Goal: Task Accomplishment & Management: Use online tool/utility

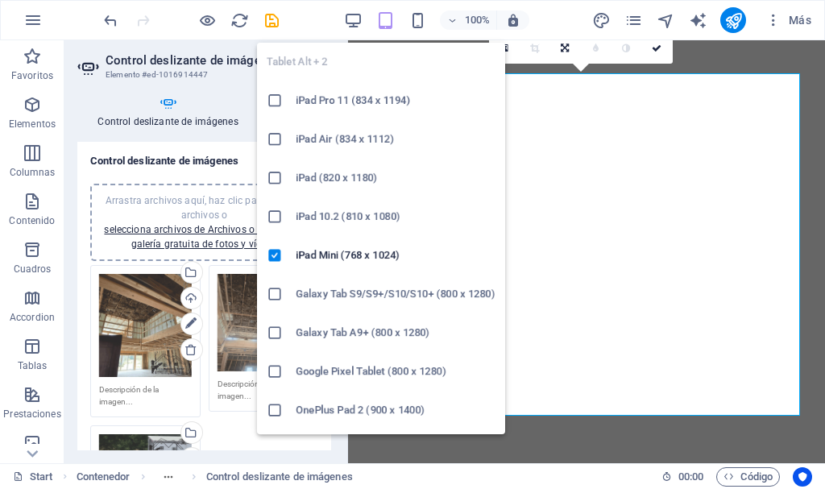
select select "px"
select select "ms"
select select "s"
select select "progressive"
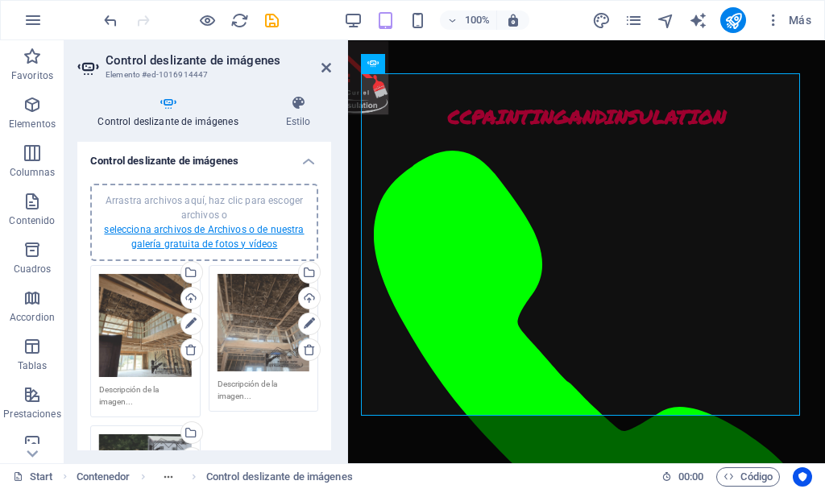
click at [228, 232] on link "selecciona archivos de Archivos o de nuestra galería gratuita de fotos y vídeos" at bounding box center [204, 237] width 200 height 26
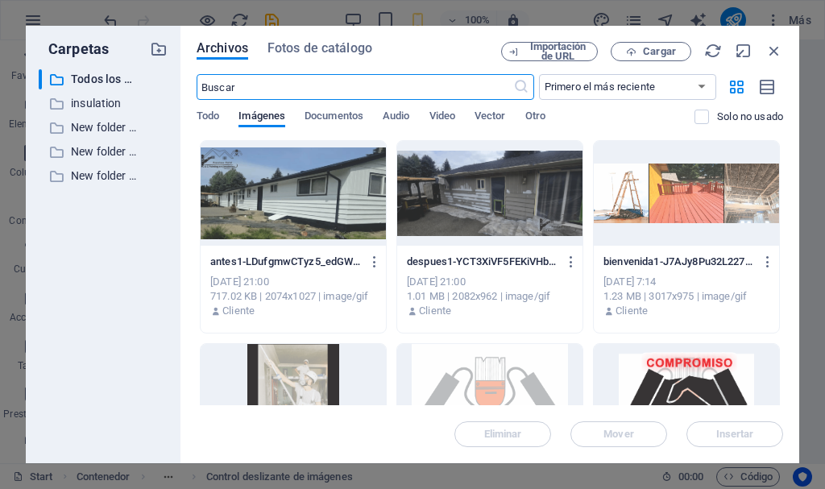
scroll to position [2415, 0]
click at [89, 103] on p "insulation" at bounding box center [104, 103] width 67 height 19
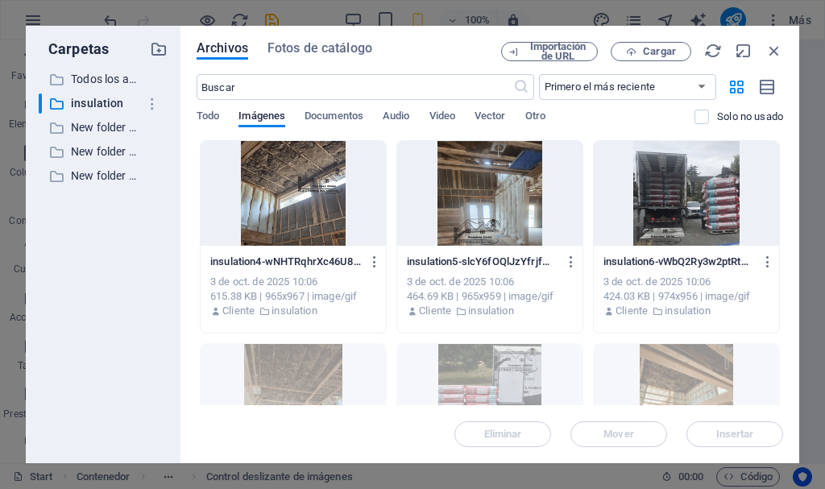
click at [304, 225] on div at bounding box center [293, 193] width 185 height 105
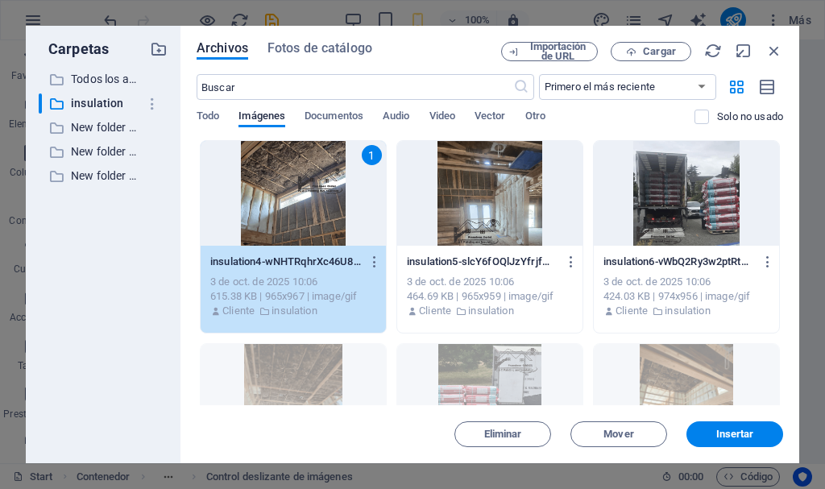
click at [304, 225] on div "1" at bounding box center [293, 193] width 185 height 105
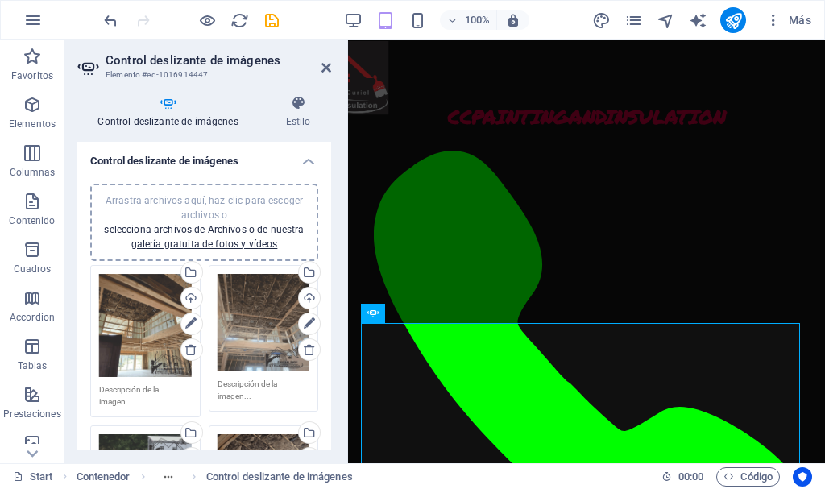
scroll to position [2094, 0]
click at [234, 229] on link "selecciona archivos de Archivos o de nuestra galería gratuita de fotos y vídeos" at bounding box center [204, 237] width 200 height 26
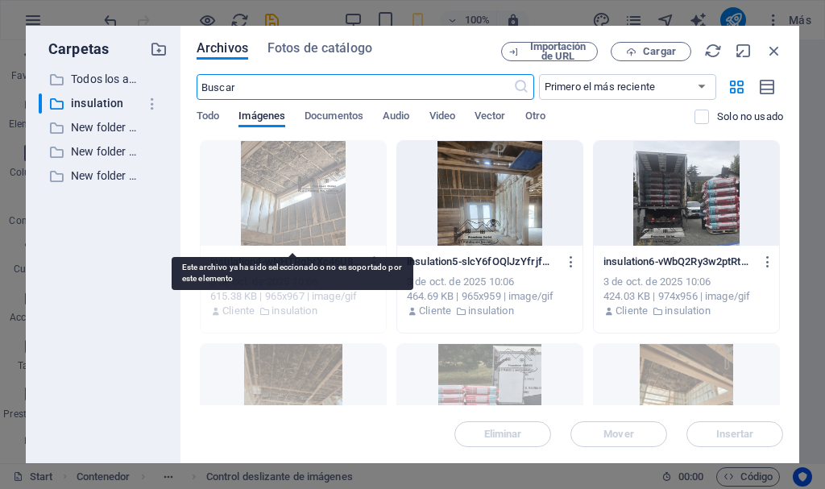
scroll to position [2415, 0]
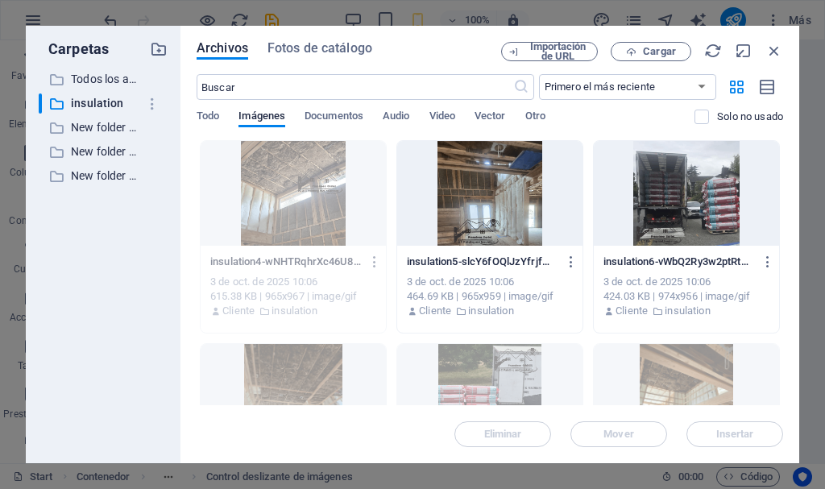
click at [505, 217] on div at bounding box center [489, 193] width 185 height 105
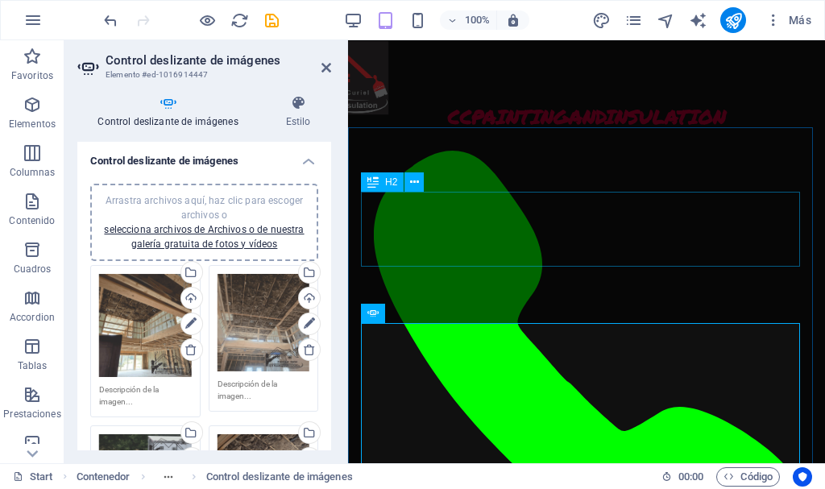
scroll to position [2094, 0]
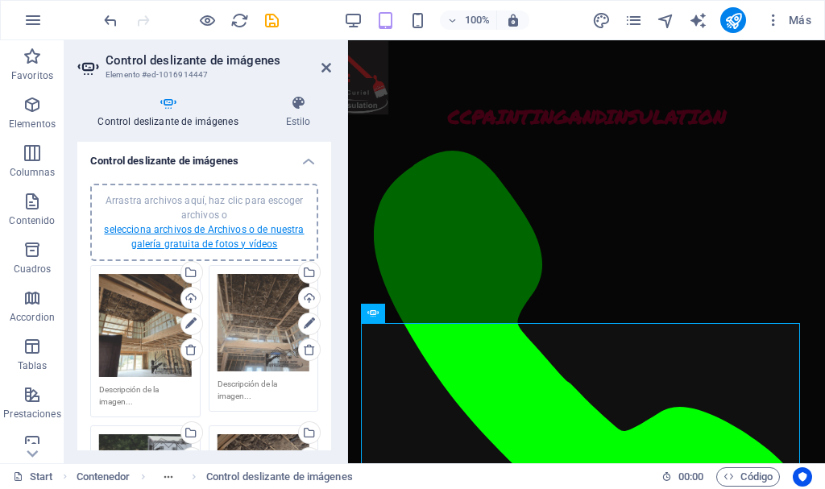
click at [210, 233] on link "selecciona archivos de Archivos o de nuestra galería gratuita de fotos y vídeos" at bounding box center [204, 237] width 200 height 26
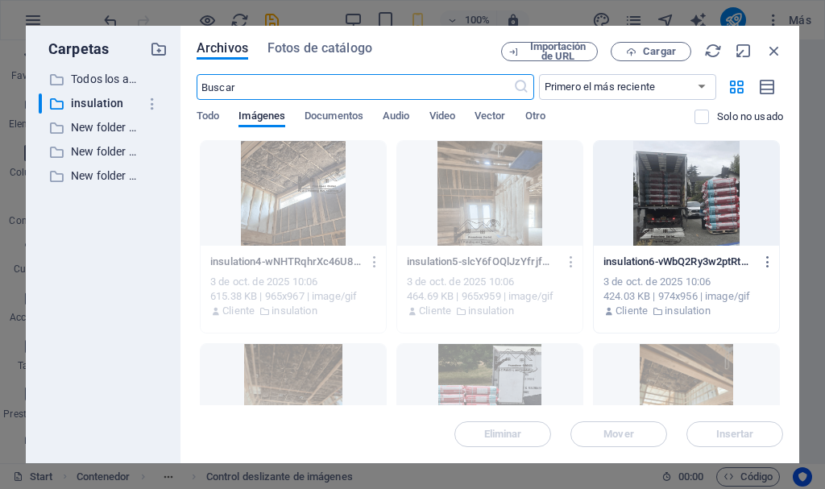
scroll to position [2415, 0]
click at [651, 191] on div at bounding box center [686, 193] width 185 height 105
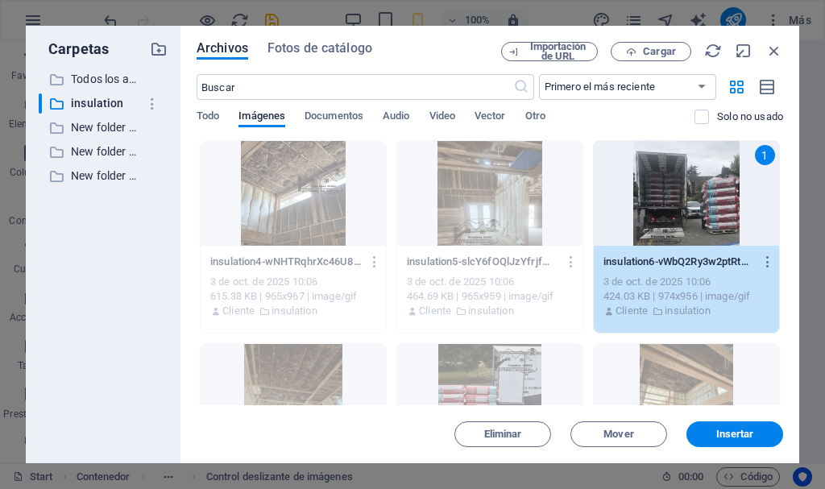
click at [651, 191] on div "1" at bounding box center [686, 193] width 185 height 105
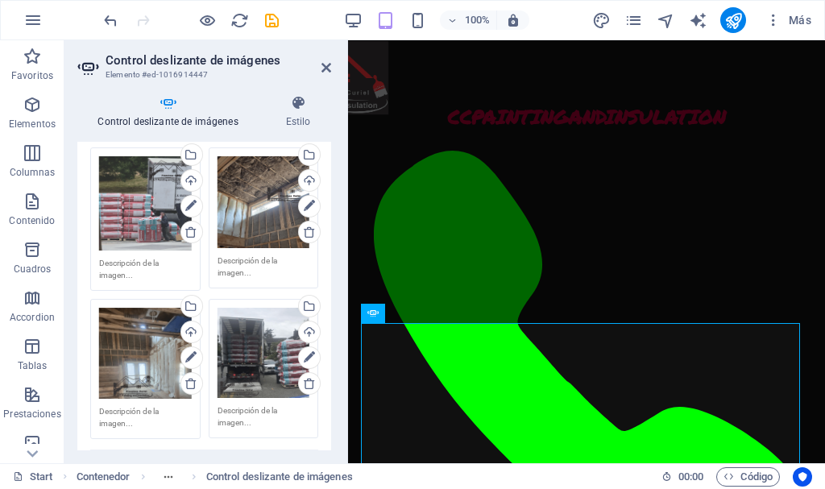
scroll to position [282, 0]
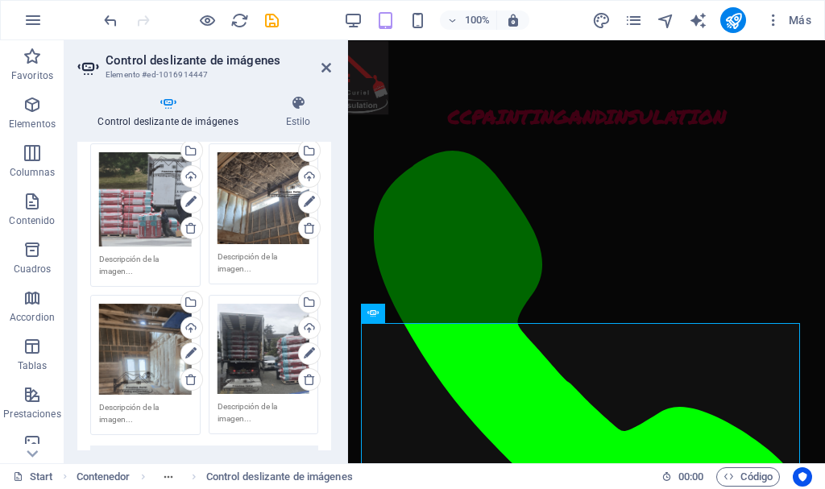
click at [264, 403] on textarea at bounding box center [264, 413] width 93 height 24
click at [264, 403] on textarea at bounding box center [264, 419] width 93 height 36
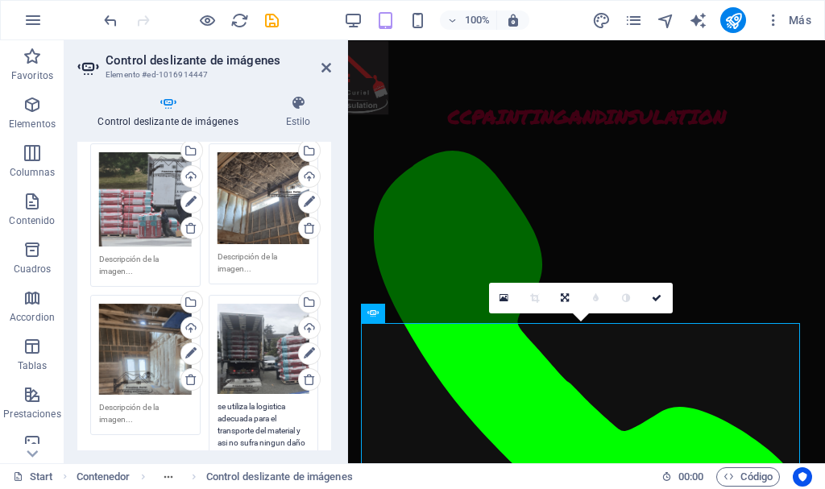
scroll to position [287, 0]
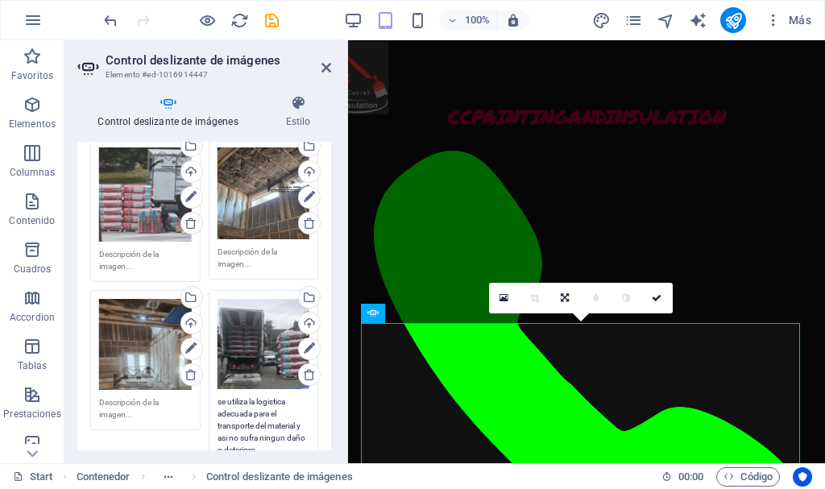
type textarea "se utiliza la logistica adecuada para el transporte del material y asi no sufra…"
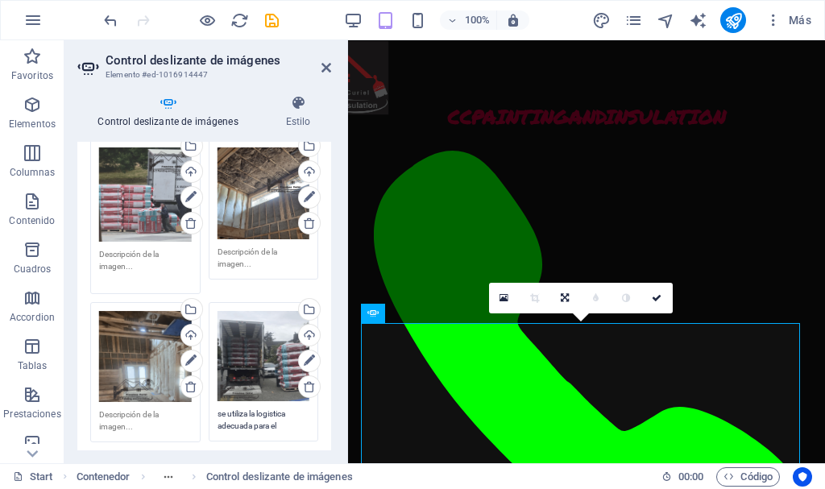
click at [134, 251] on textarea at bounding box center [145, 266] width 93 height 36
drag, startPoint x: 141, startPoint y: 262, endPoint x: 61, endPoint y: 243, distance: 81.9
click at [61, 243] on section "Favoritos Elementos Columnas Contenido Cuadros Accordion Tablas Prestaciones Im…" at bounding box center [412, 251] width 825 height 423
type textarea "utilizamos material de primera calidad"
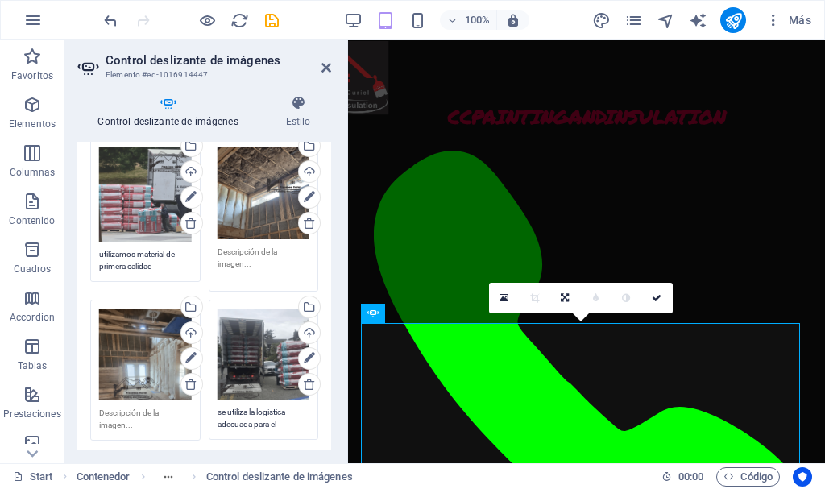
click at [255, 262] on textarea at bounding box center [264, 264] width 93 height 36
type textarea "nuestra instalacion es de primera mano"
click at [138, 418] on textarea at bounding box center [145, 419] width 93 height 24
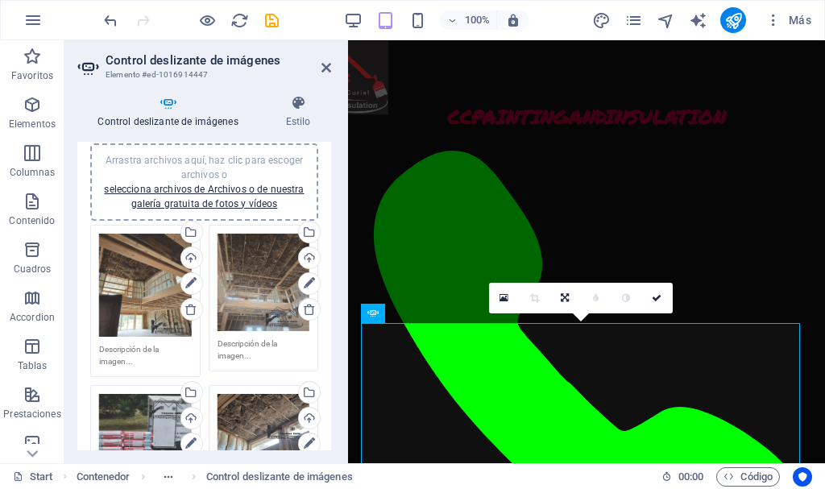
scroll to position [48, 0]
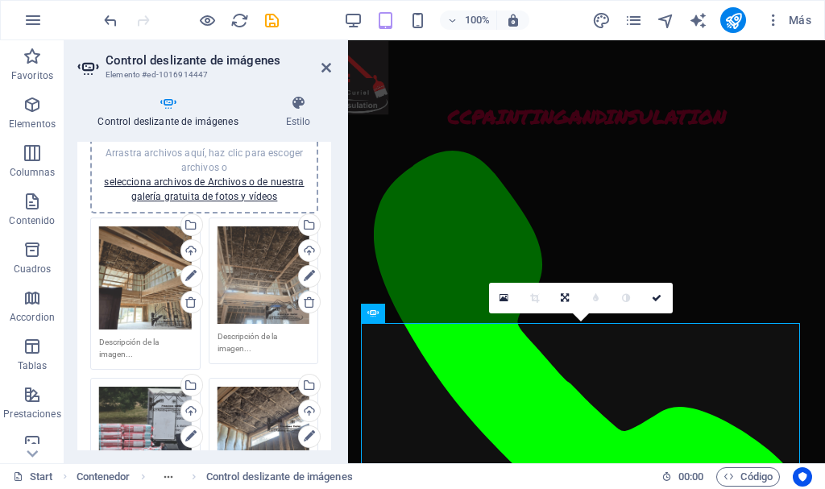
type textarea "instalamos respetando los linialmientos y espesificaciones"
click at [246, 349] on textarea at bounding box center [264, 342] width 93 height 24
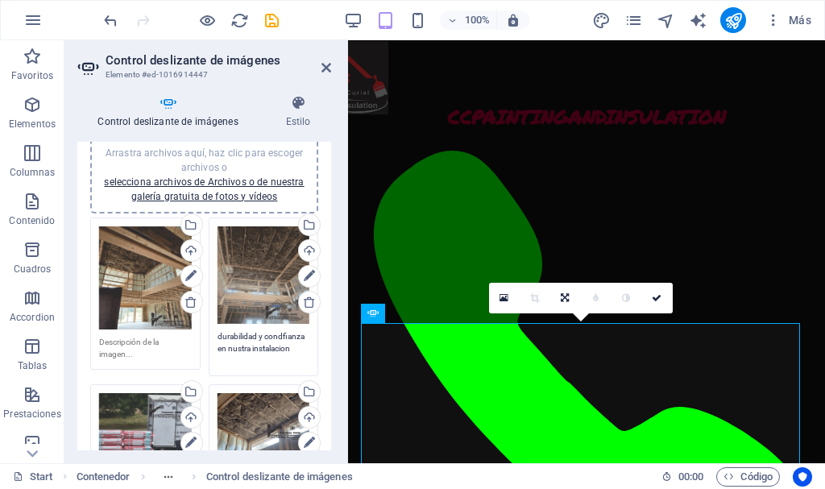
type textarea "durabilidad y condfianza en nustra instalacion"
click at [149, 350] on textarea at bounding box center [145, 348] width 93 height 24
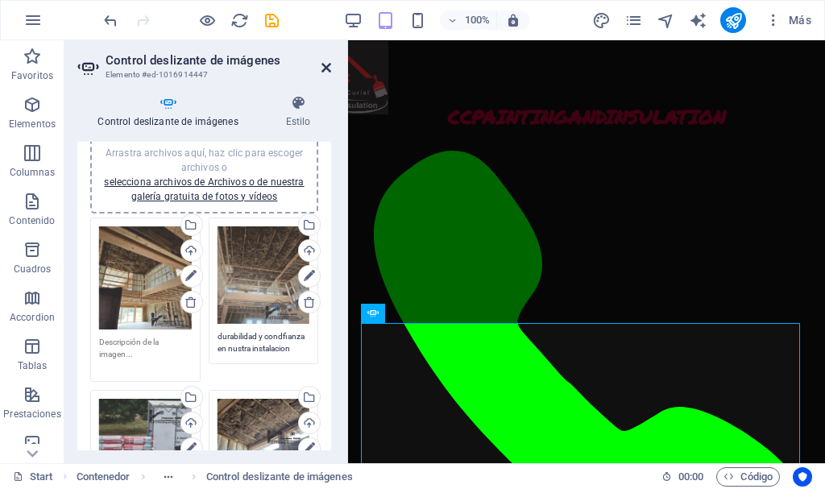
click at [324, 65] on icon at bounding box center [327, 67] width 10 height 13
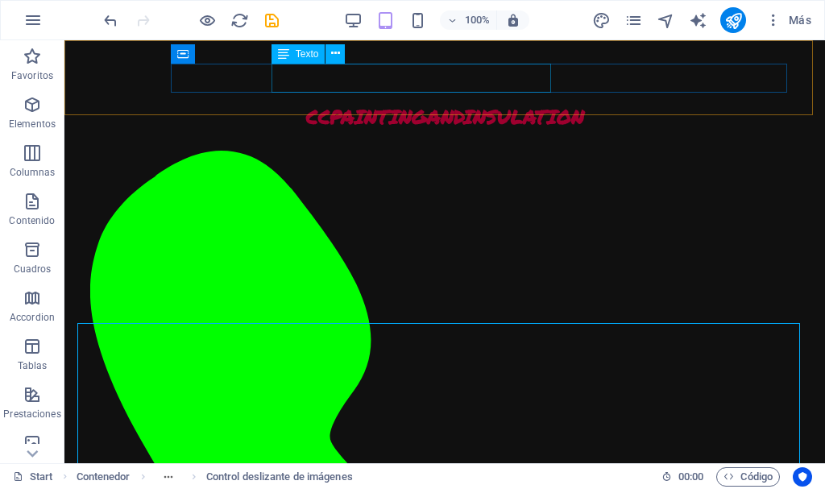
scroll to position [1921, 0]
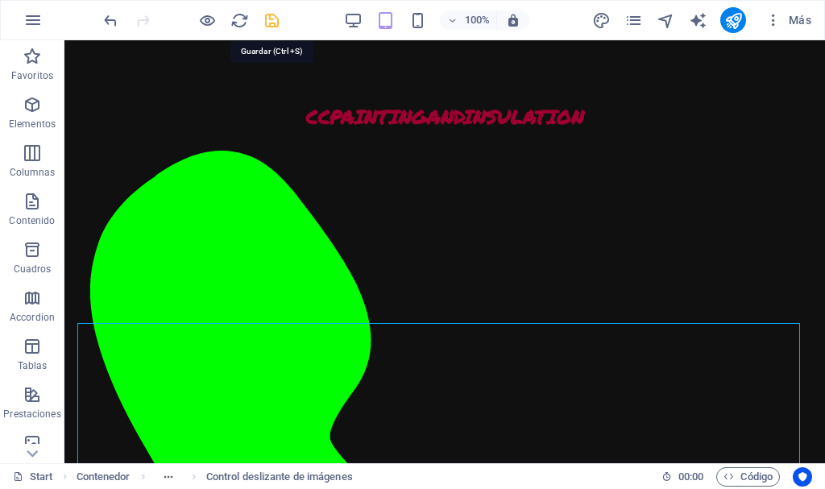
click at [269, 17] on icon "save" at bounding box center [272, 20] width 19 height 19
checkbox input "false"
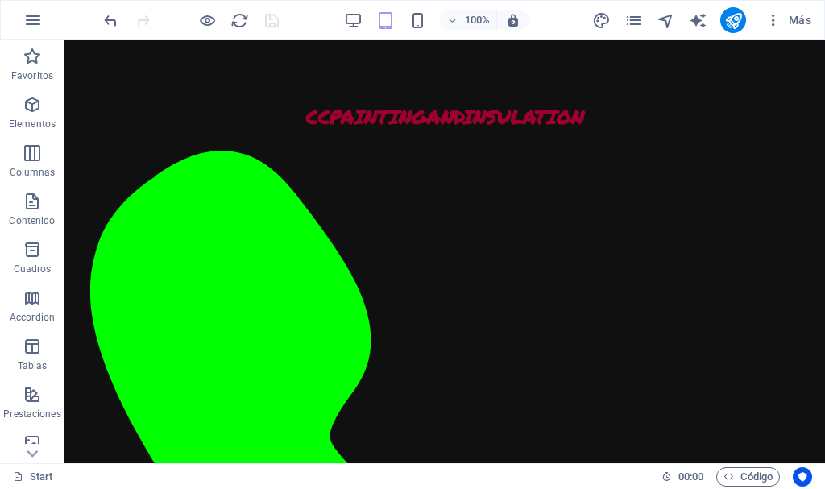
scroll to position [2148, 0]
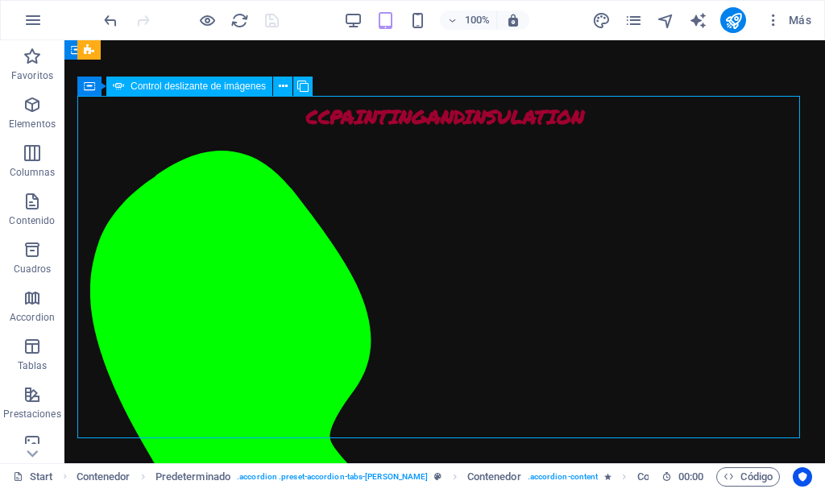
select select "px"
select select "ms"
select select "s"
select select "progressive"
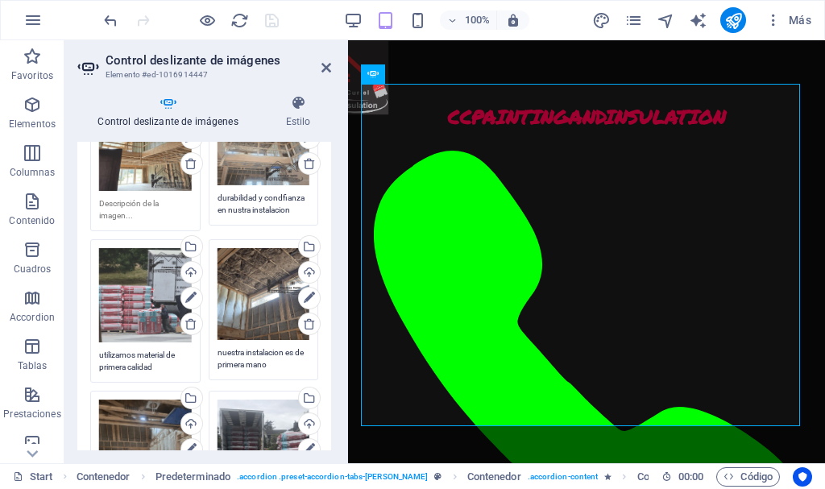
scroll to position [189, 0]
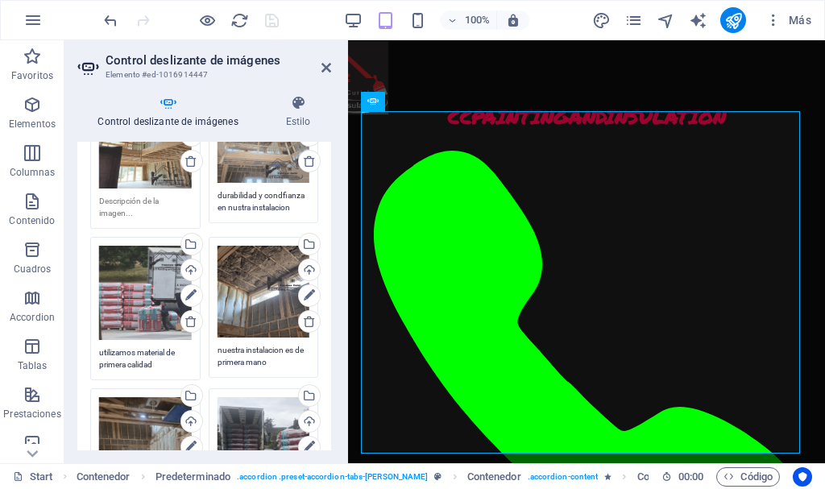
scroll to position [2270, 0]
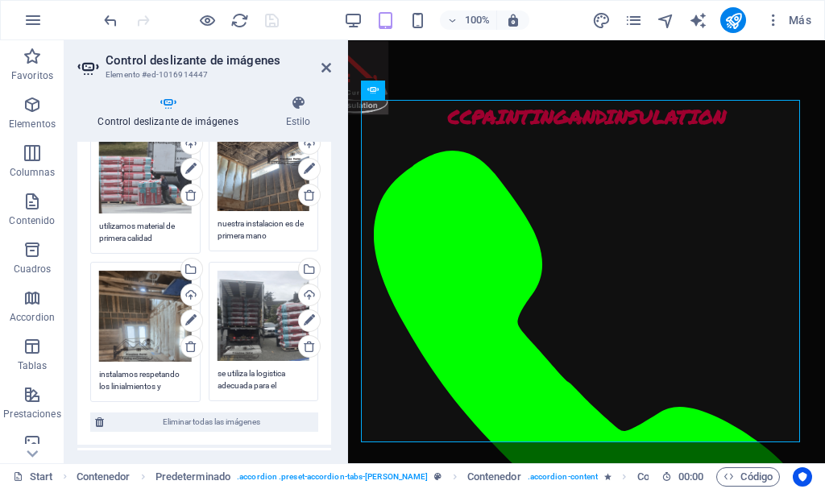
scroll to position [2342, 0]
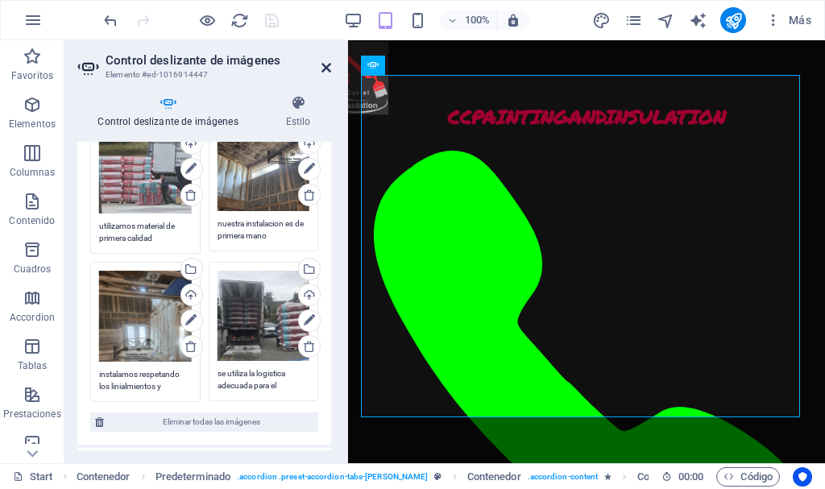
click at [324, 69] on icon at bounding box center [327, 67] width 10 height 13
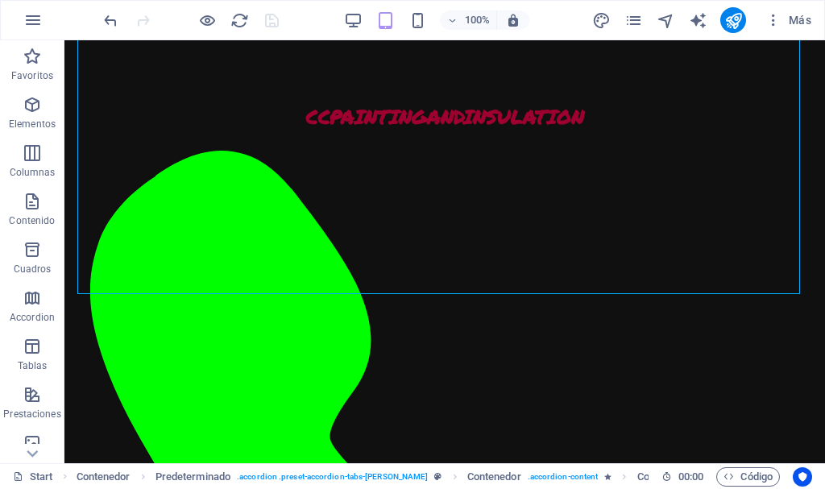
scroll to position [2292, 0]
click at [731, 17] on icon "publish" at bounding box center [734, 20] width 19 height 19
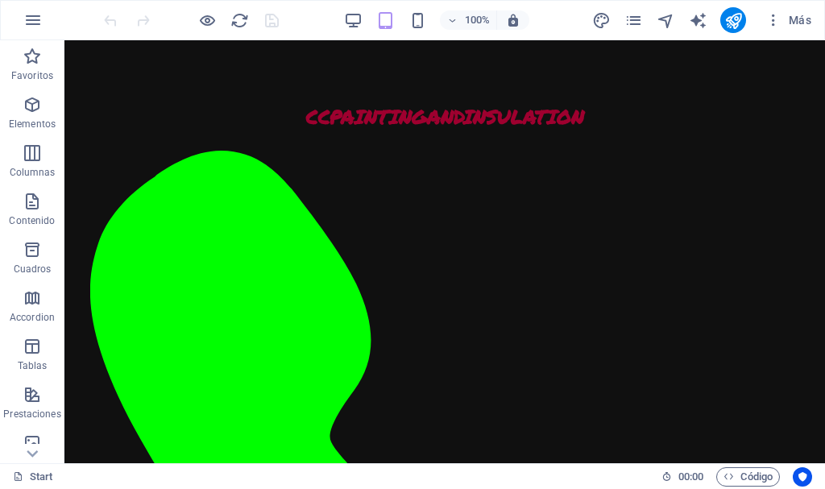
scroll to position [2132, 0]
click at [737, 17] on icon "publish" at bounding box center [734, 20] width 19 height 19
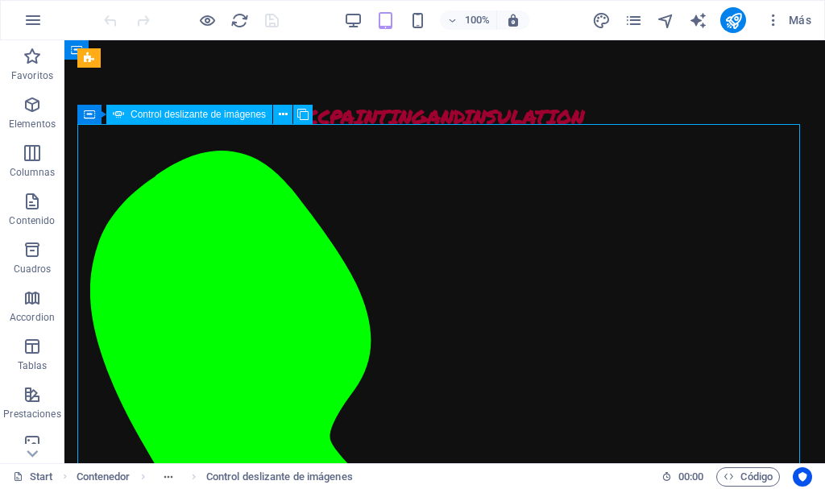
select select "px"
select select "ms"
select select "s"
select select "progressive"
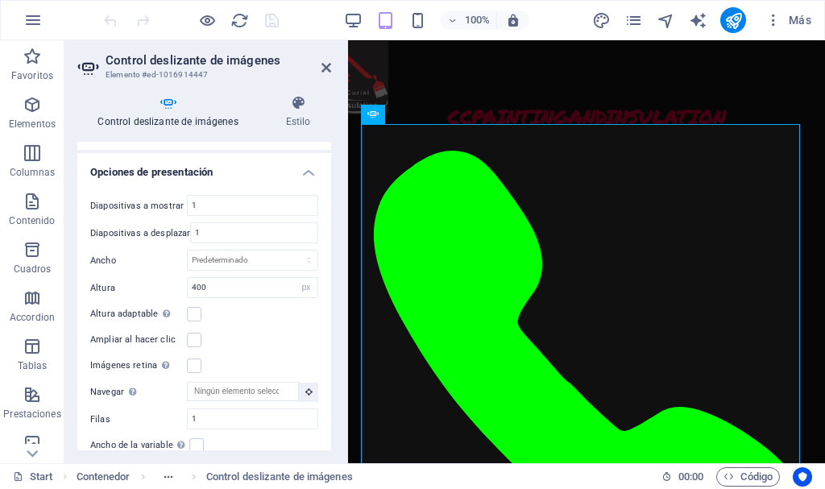
scroll to position [630, 0]
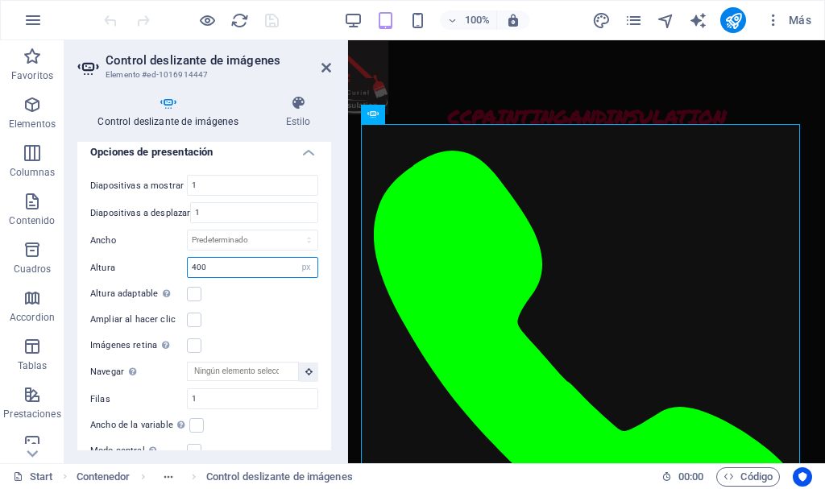
drag, startPoint x: 216, startPoint y: 262, endPoint x: 151, endPoint y: 259, distance: 65.4
click at [151, 259] on div "Altura 400 Predeterminado px rem em vw vh" at bounding box center [204, 267] width 228 height 21
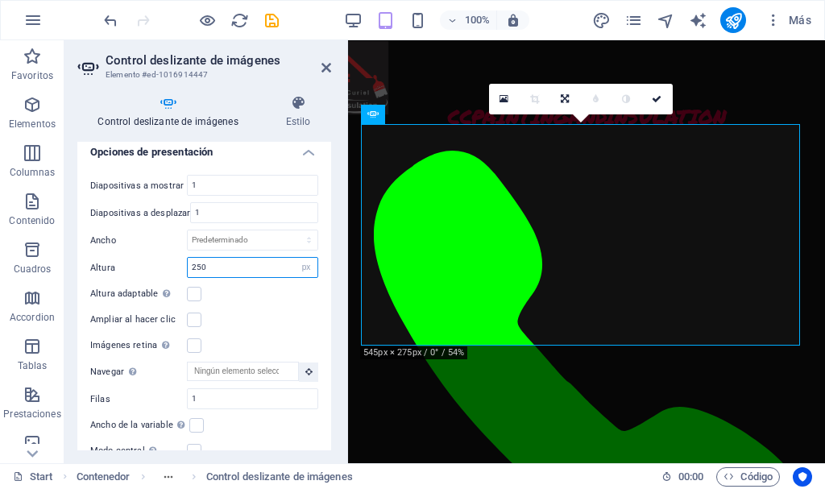
drag, startPoint x: 210, startPoint y: 267, endPoint x: 155, endPoint y: 268, distance: 55.6
click at [155, 268] on div "Altura 250 Predeterminado px rem em vw vh" at bounding box center [204, 267] width 228 height 21
type input "300"
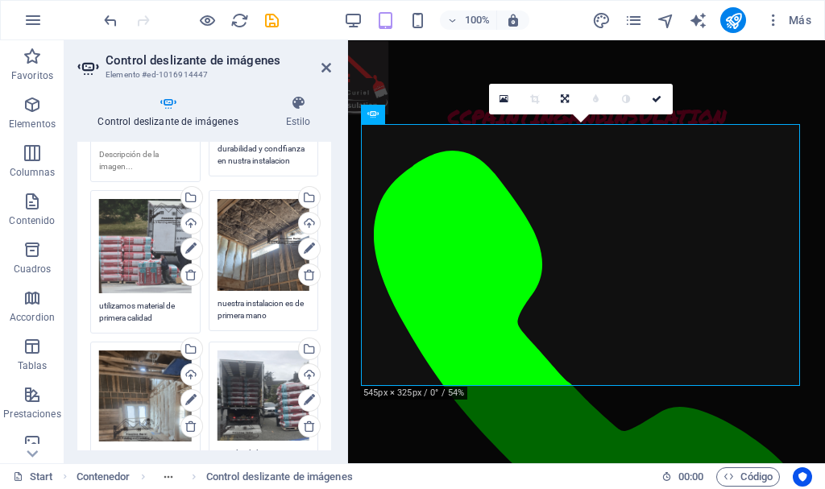
scroll to position [0, 0]
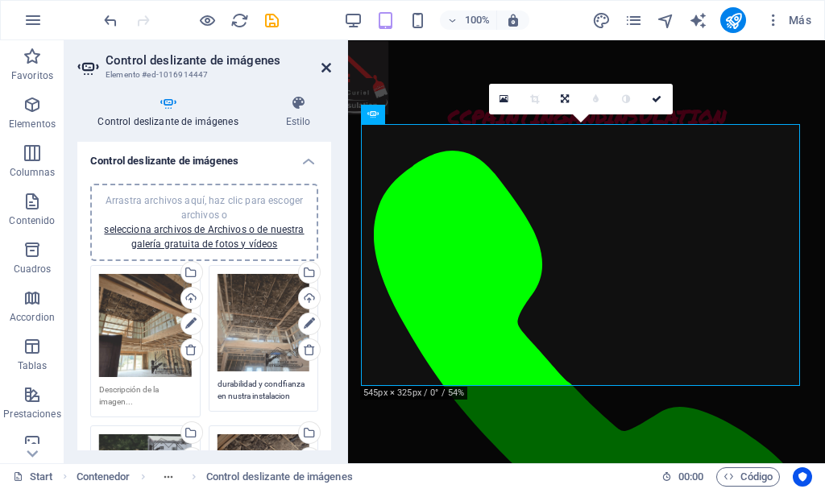
click at [327, 68] on icon at bounding box center [327, 67] width 10 height 13
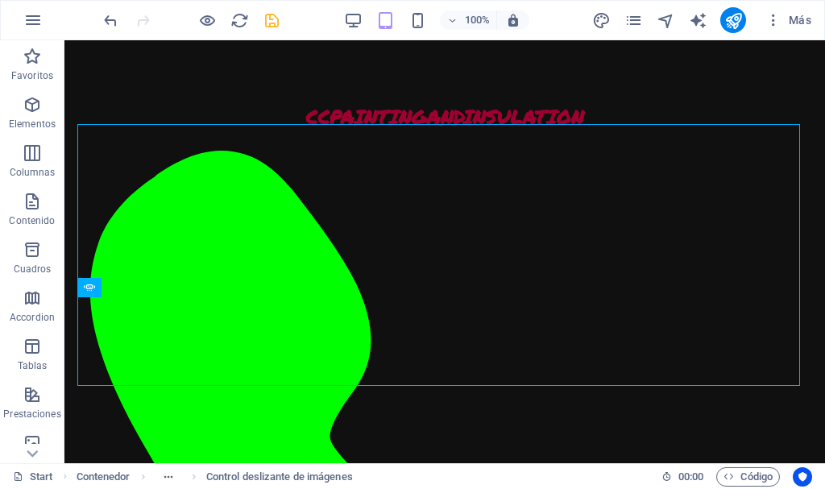
scroll to position [2120, 0]
click at [267, 21] on icon "save" at bounding box center [272, 20] width 19 height 19
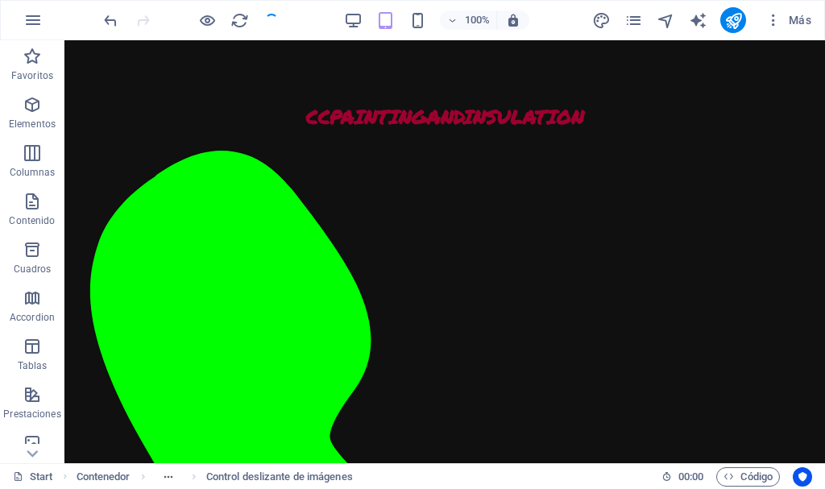
checkbox input "false"
click at [727, 14] on icon "publish" at bounding box center [734, 20] width 19 height 19
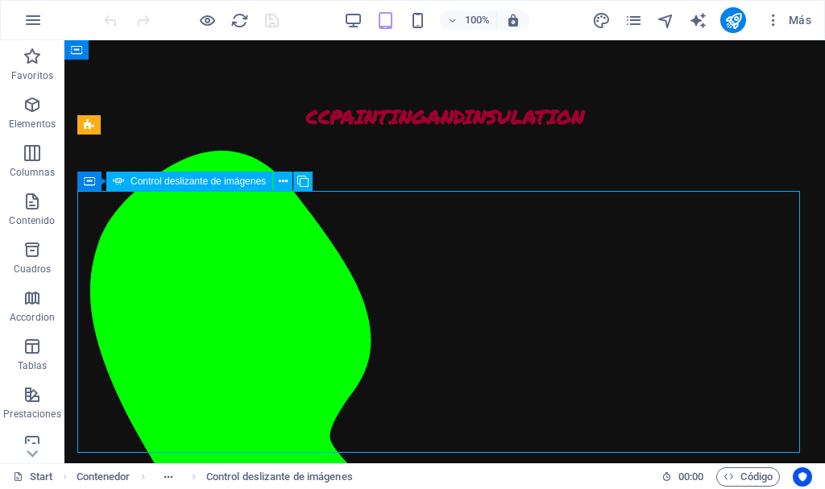
select select "px"
select select "ms"
select select "s"
select select "progressive"
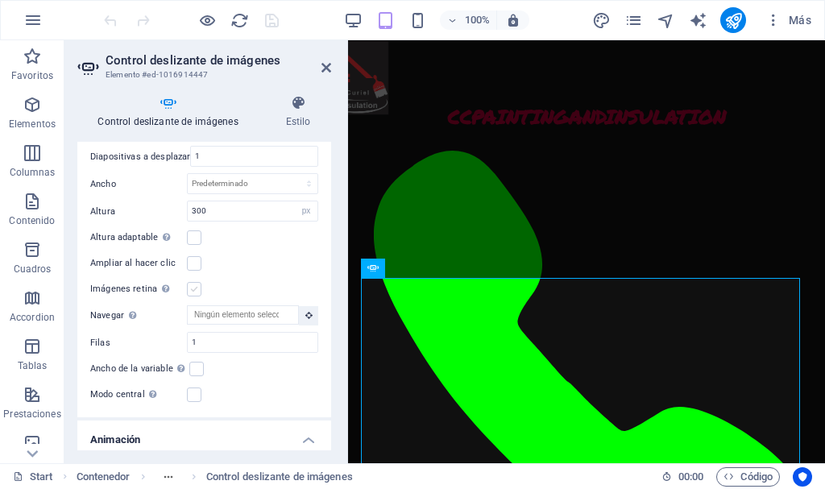
scroll to position [2101, 0]
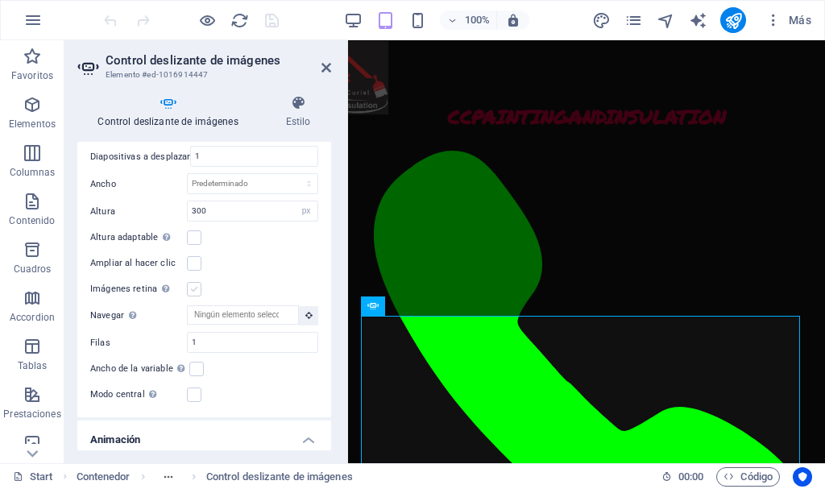
click at [197, 285] on label at bounding box center [194, 289] width 15 height 15
click at [0, 0] on input "Imágenes retina Automáticamente cargar tamaños optimizados de smartphone e imag…" at bounding box center [0, 0] width 0 height 0
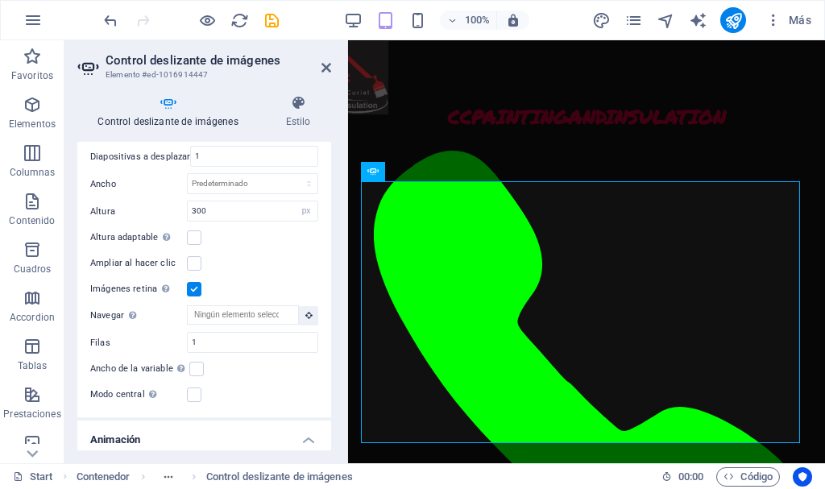
scroll to position [2249, 0]
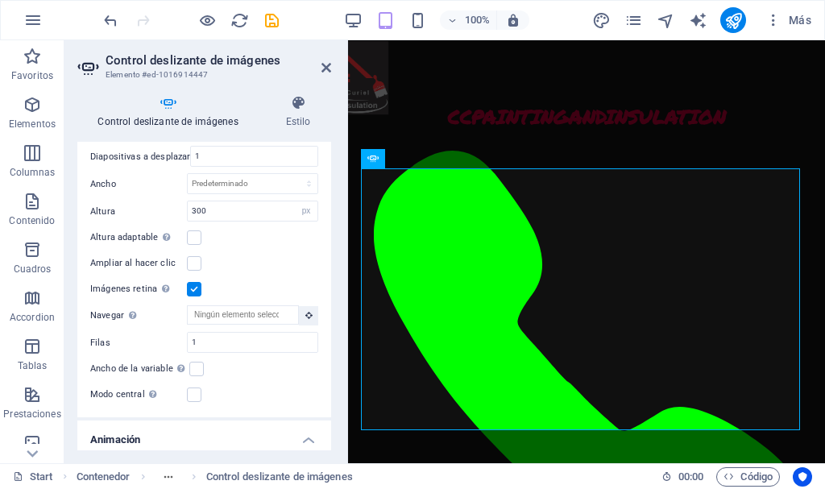
click at [195, 282] on label at bounding box center [194, 289] width 15 height 15
click at [0, 0] on input "Imágenes retina Automáticamente cargar tamaños optimizados de smartphone e imag…" at bounding box center [0, 0] width 0 height 0
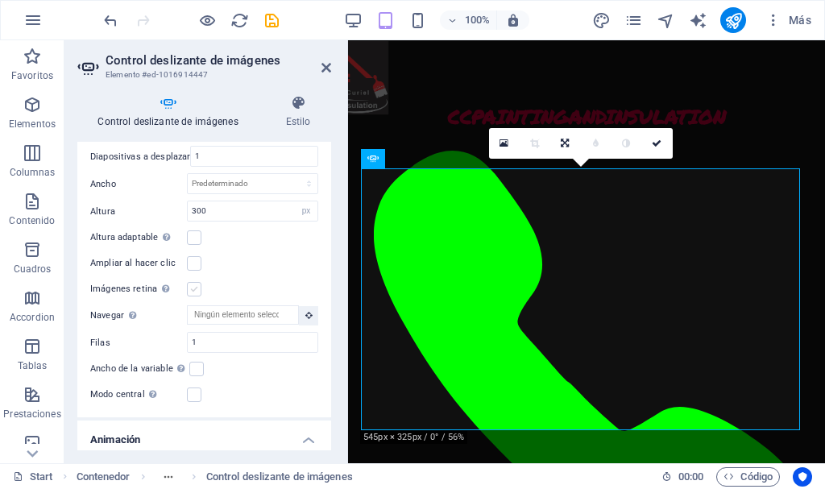
click at [195, 282] on label at bounding box center [194, 289] width 15 height 15
click at [0, 0] on input "Imágenes retina Automáticamente cargar tamaños optimizados de smartphone e imag…" at bounding box center [0, 0] width 0 height 0
click at [195, 282] on label at bounding box center [194, 289] width 15 height 15
click at [0, 0] on input "Imágenes retina Automáticamente cargar tamaños optimizados de smartphone e imag…" at bounding box center [0, 0] width 0 height 0
click at [195, 282] on label at bounding box center [194, 289] width 15 height 15
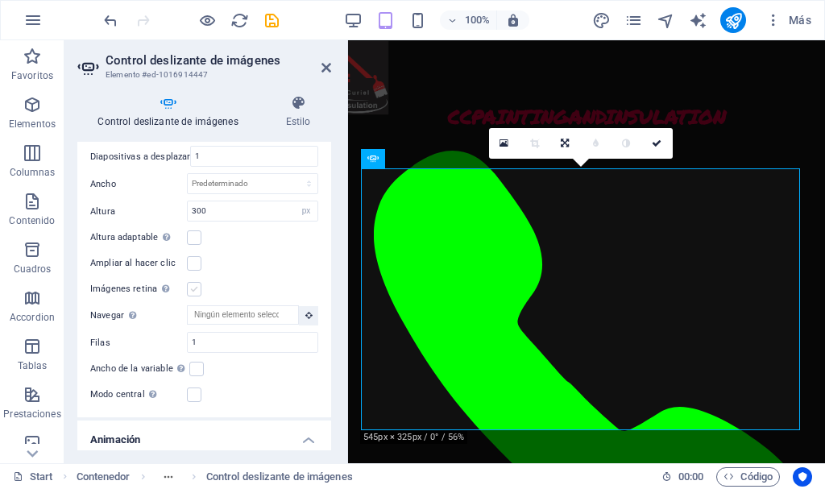
click at [0, 0] on input "Imágenes retina Automáticamente cargar tamaños optimizados de smartphone e imag…" at bounding box center [0, 0] width 0 height 0
click at [197, 256] on label at bounding box center [194, 263] width 15 height 15
click at [0, 0] on input "Ampliar al hacer clic" at bounding box center [0, 0] width 0 height 0
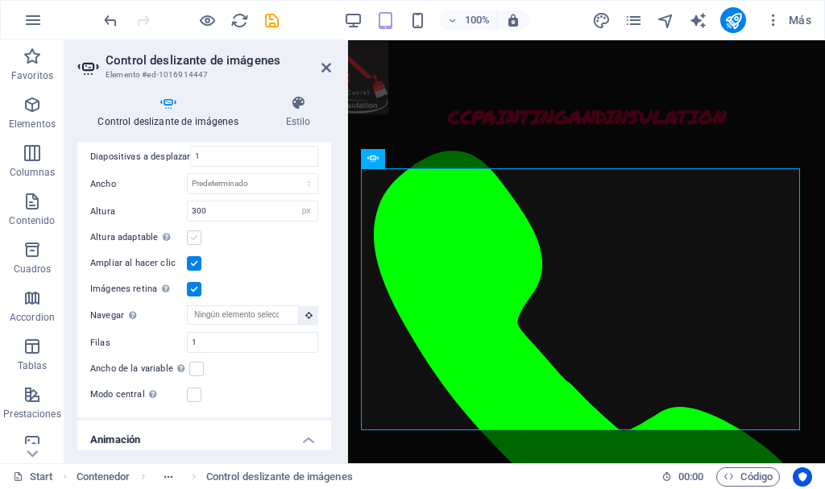
click at [195, 233] on label at bounding box center [194, 238] width 15 height 15
click at [0, 0] on input "Altura adaptable Ajustar automáticamente el alto para controles deslizantes de …" at bounding box center [0, 0] width 0 height 0
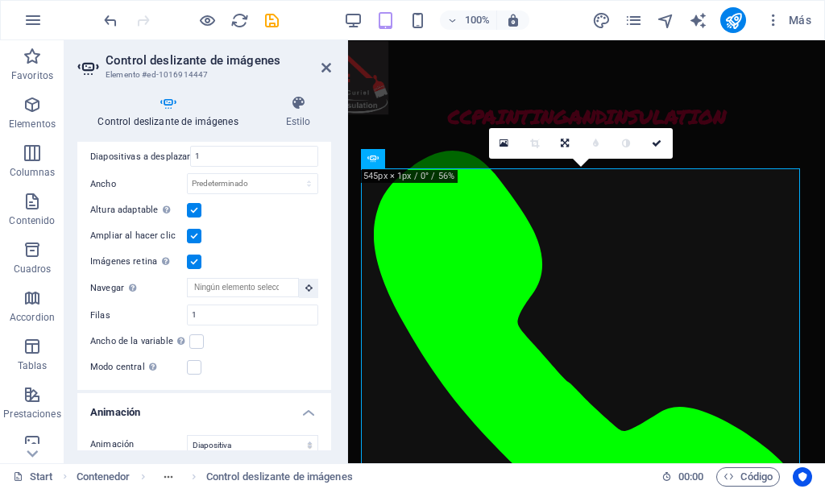
click at [193, 255] on label at bounding box center [194, 262] width 15 height 15
click at [0, 0] on input "Imágenes retina Automáticamente cargar tamaños optimizados de smartphone e imag…" at bounding box center [0, 0] width 0 height 0
click at [271, 20] on icon "save" at bounding box center [272, 20] width 19 height 19
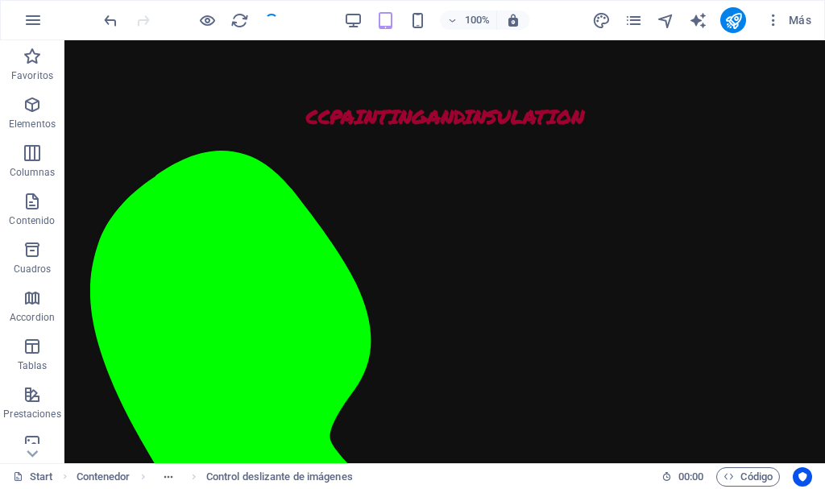
checkbox input "false"
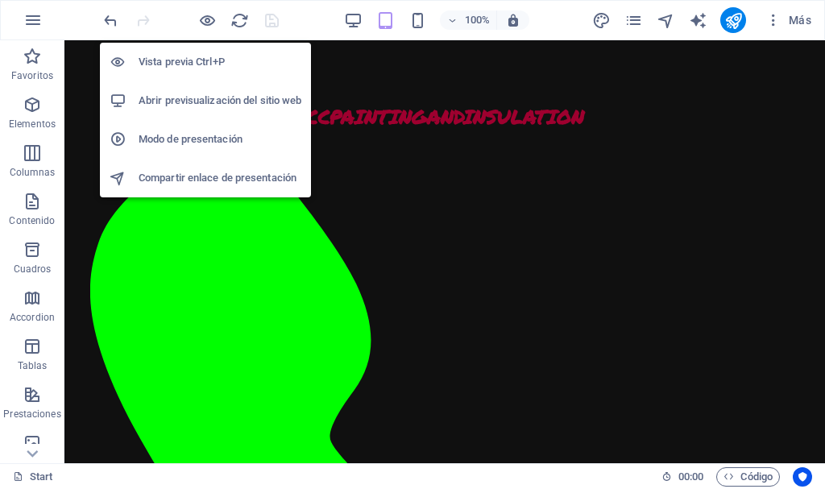
click at [211, 100] on h6 "Abrir previsualización del sitio web" at bounding box center [220, 100] width 163 height 19
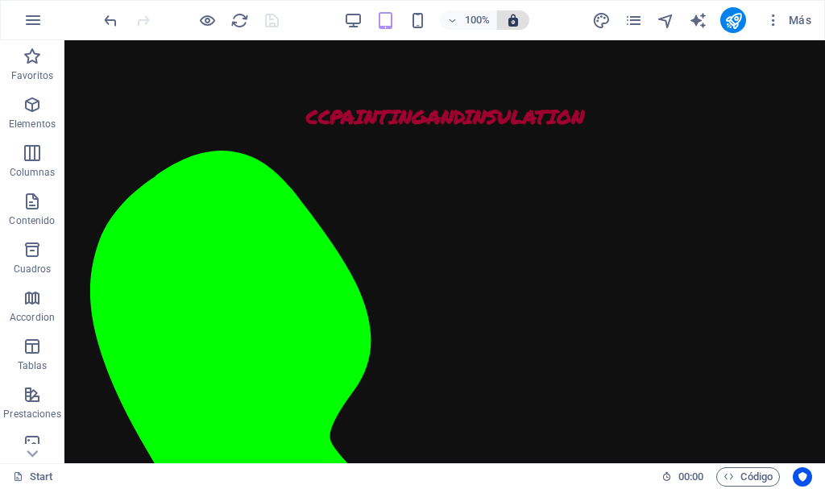
scroll to position [2208, 0]
